Goal: Task Accomplishment & Management: Use online tool/utility

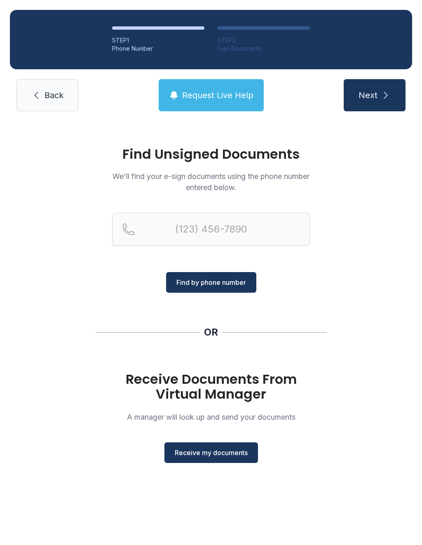
click at [222, 449] on span "Receive my documents" at bounding box center [211, 453] width 73 height 10
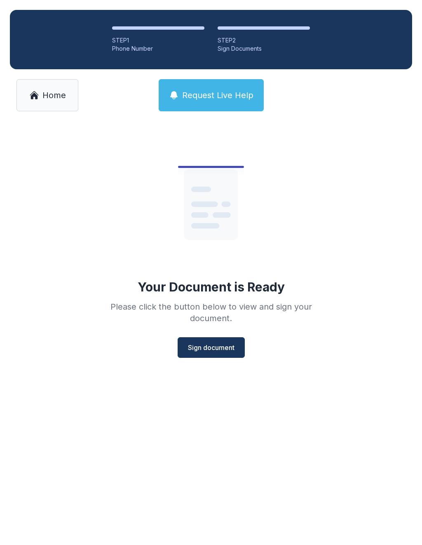
click at [217, 345] on span "Sign document" at bounding box center [211, 348] width 47 height 10
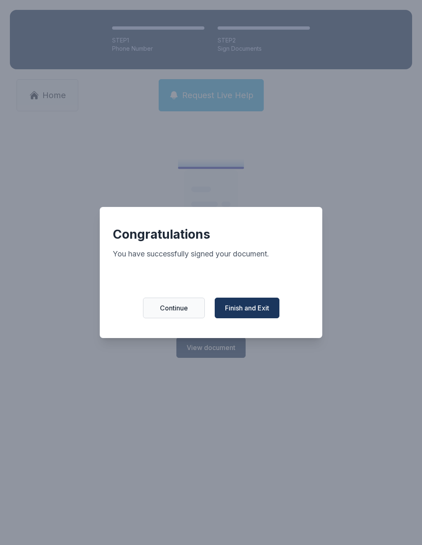
click at [255, 308] on span "Finish and Exit" at bounding box center [247, 308] width 44 height 10
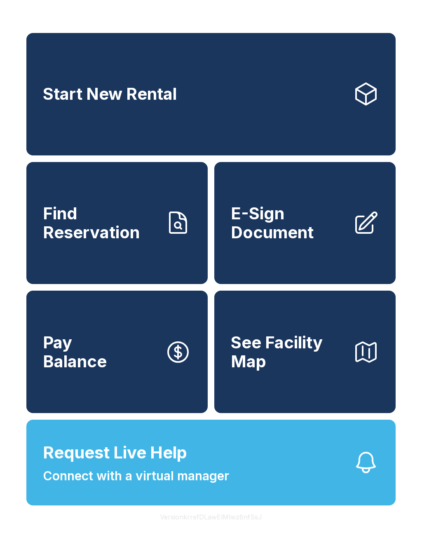
click at [272, 226] on span "E-Sign Document" at bounding box center [288, 223] width 115 height 38
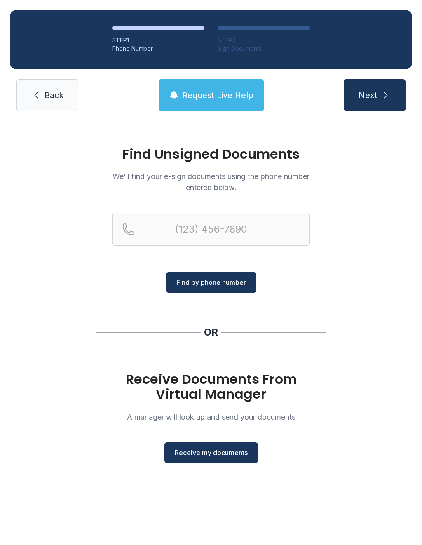
click at [183, 459] on button "Receive my documents" at bounding box center [212, 452] width 94 height 21
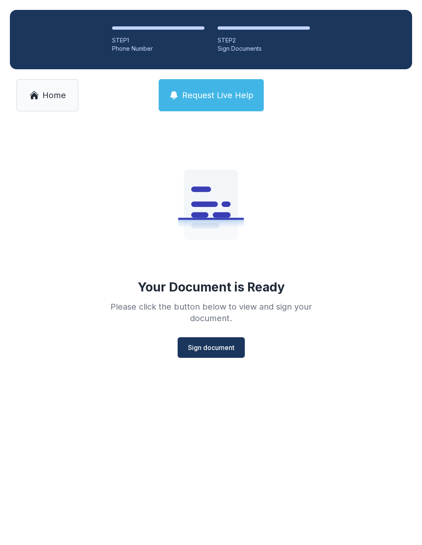
click at [202, 354] on button "Sign document" at bounding box center [211, 347] width 67 height 21
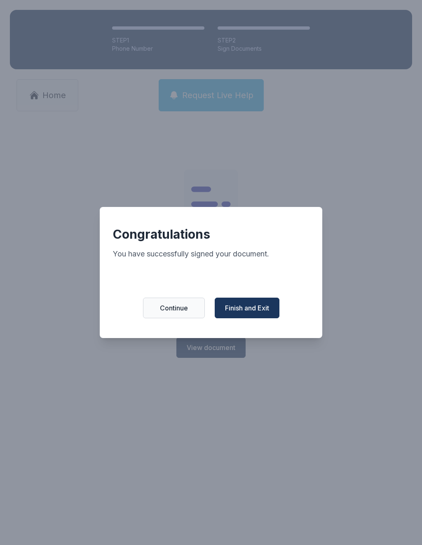
click at [257, 303] on button "Finish and Exit" at bounding box center [247, 308] width 65 height 21
